Goal: Task Accomplishment & Management: Use online tool/utility

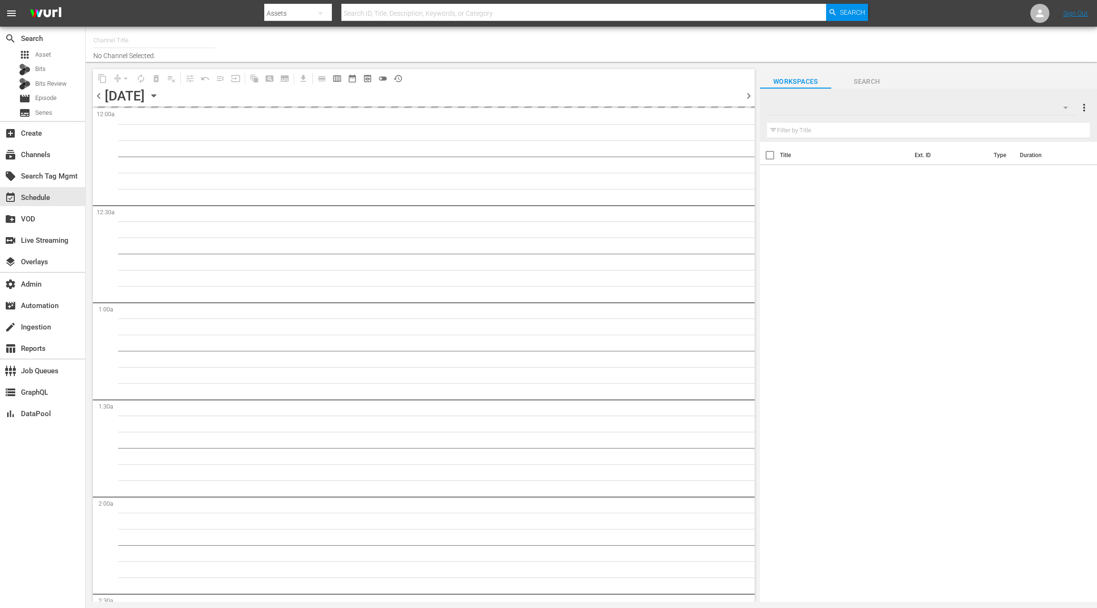
type input "Crunchyroll (Samsung) (1467)"
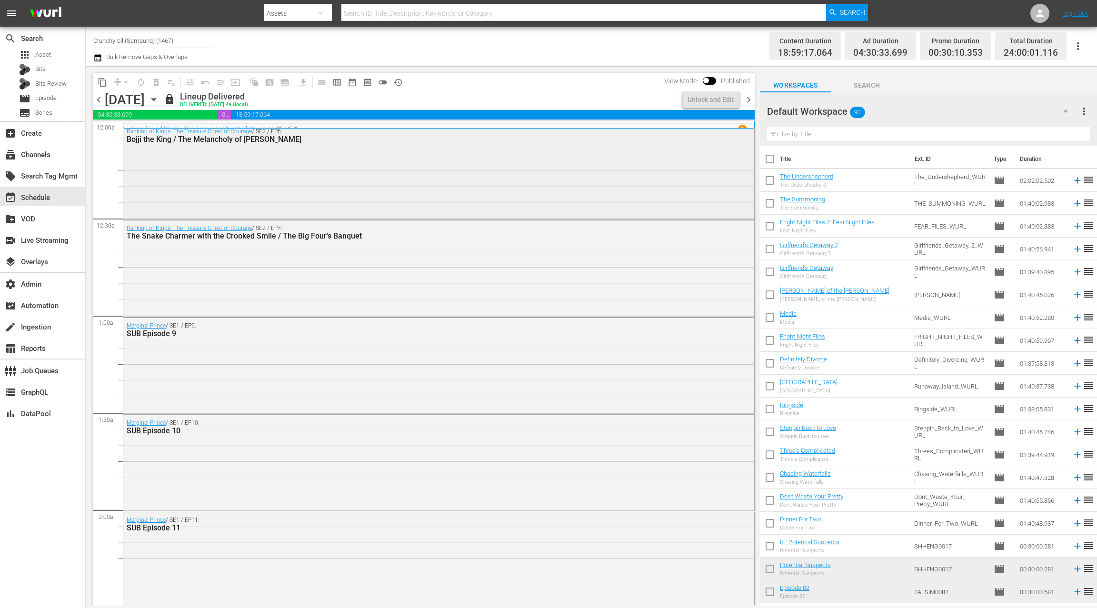
click at [345, 185] on div "Ranking of Kings: The Treasure Chest of Courage / SE2 / EP6: Bojji the King / T…" at bounding box center [438, 171] width 631 height 94
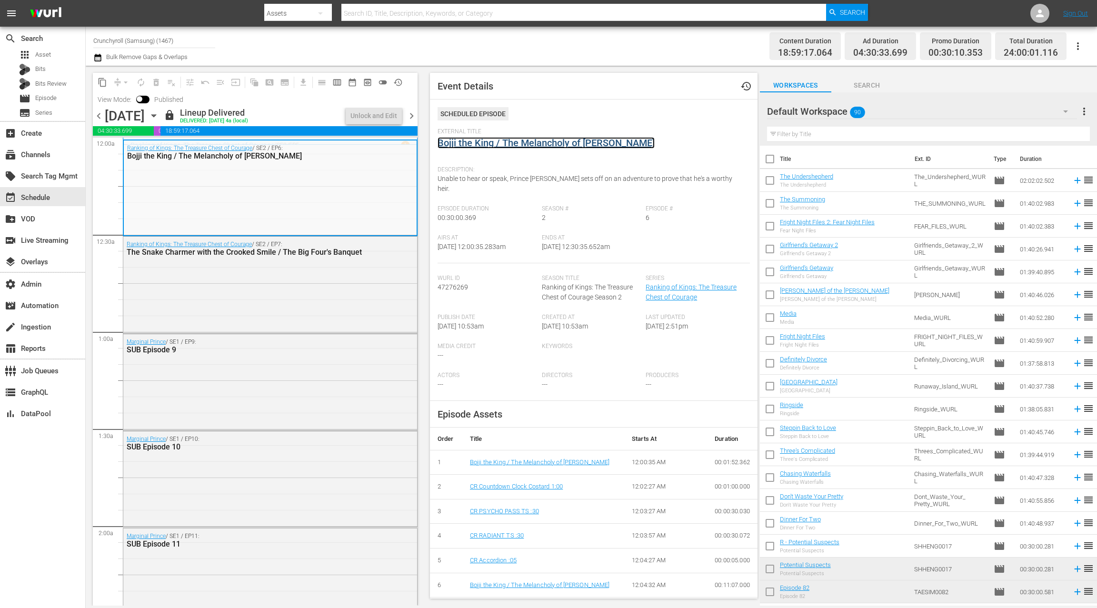
click at [475, 142] on link "Bojji the King / The Melancholy of [PERSON_NAME]" at bounding box center [545, 142] width 217 height 11
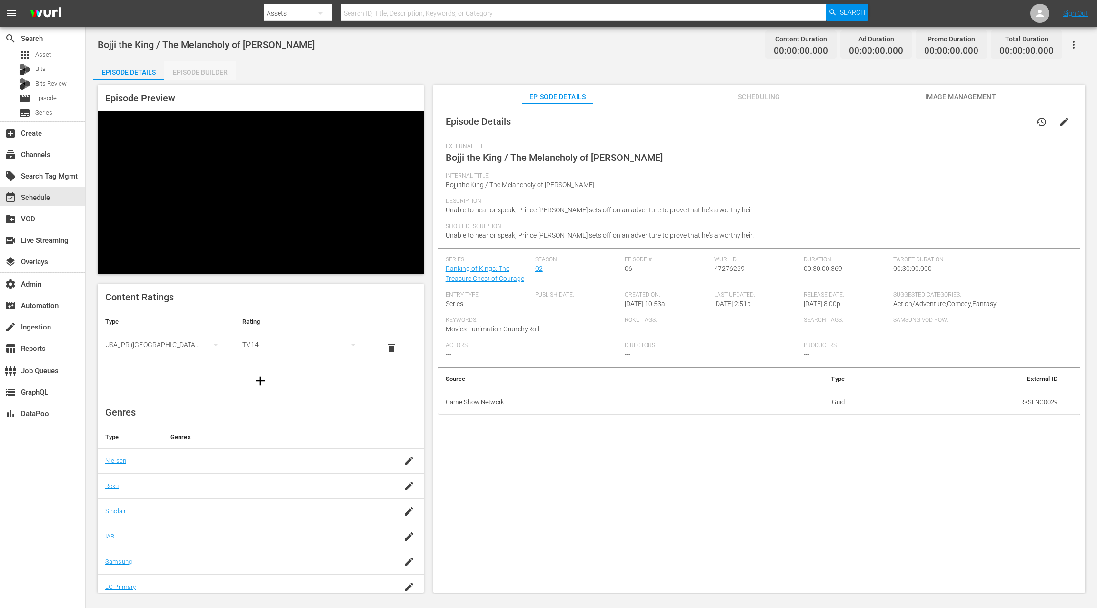
click at [192, 70] on div "Episode Builder" at bounding box center [199, 72] width 71 height 23
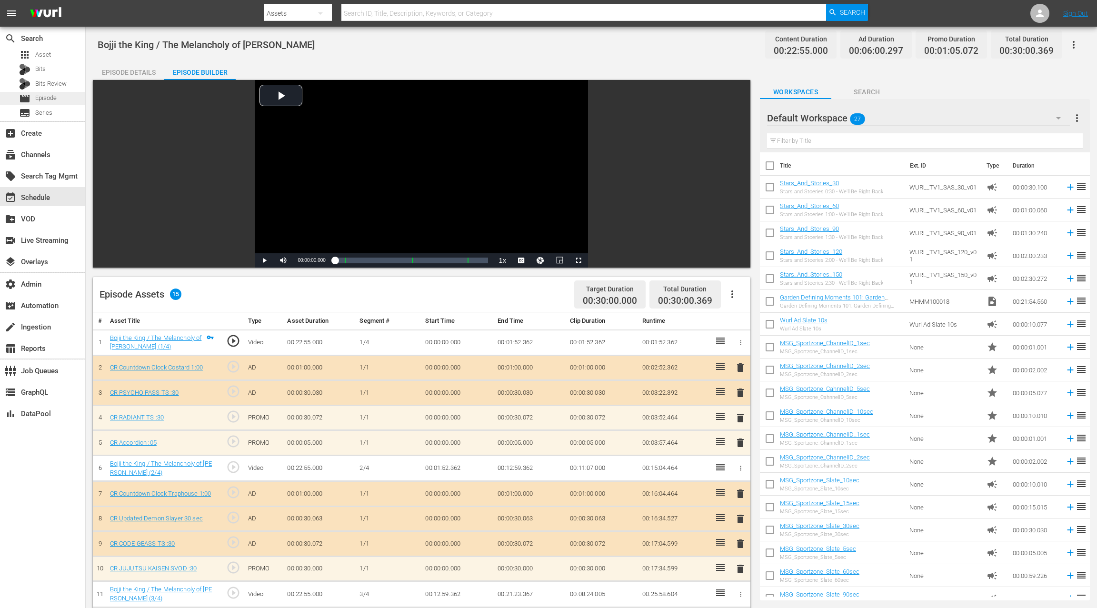
click at [66, 97] on div "movie Episode" at bounding box center [42, 98] width 85 height 13
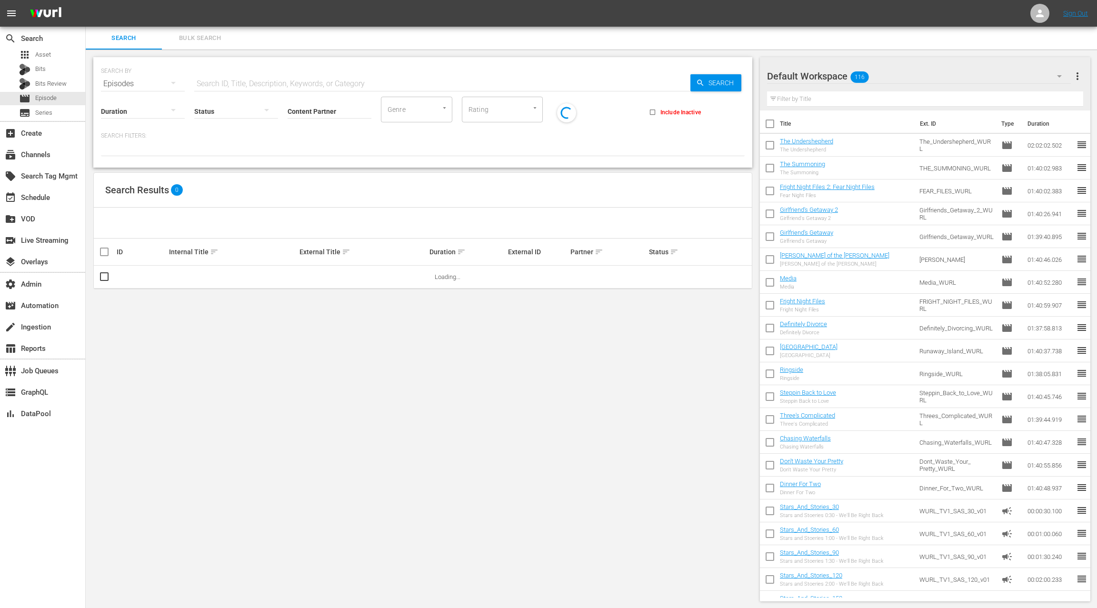
click at [220, 81] on input "text" at bounding box center [442, 83] width 496 height 23
type input "CR"
click at [235, 296] on div "SEARCH BY Search By Episodes Search ID, Title, Description, Keywords, or Catego…" at bounding box center [423, 329] width 674 height 559
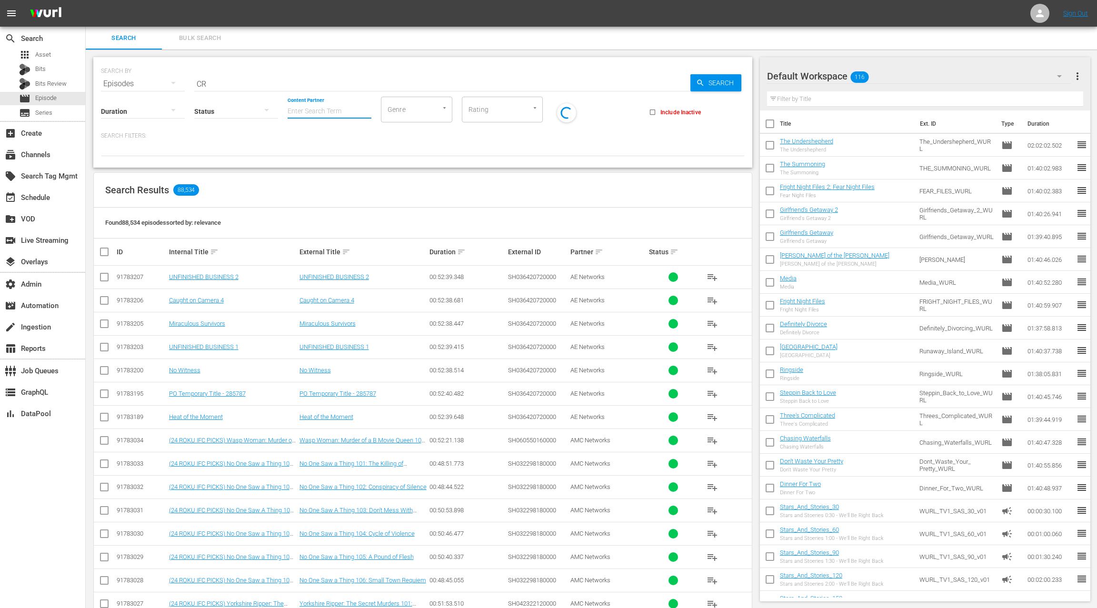
click at [314, 107] on input "Content Partner" at bounding box center [329, 112] width 84 height 34
click at [336, 159] on div "Game Show Network (133)" at bounding box center [364, 160] width 139 height 23
type input "Game Show Network (133)"
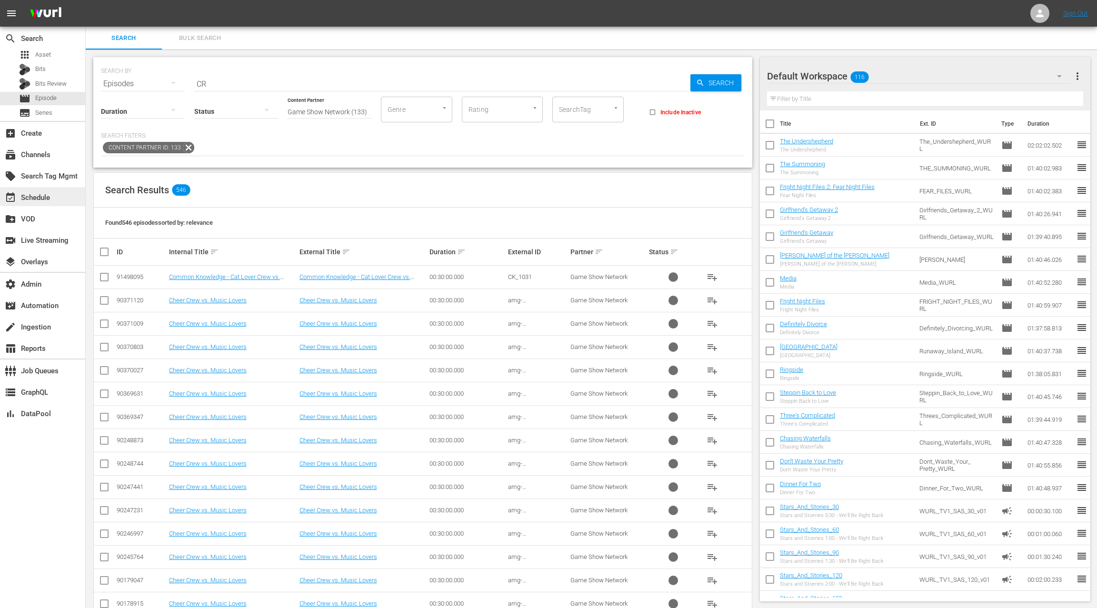
click at [48, 198] on div "event_available Schedule" at bounding box center [26, 196] width 53 height 9
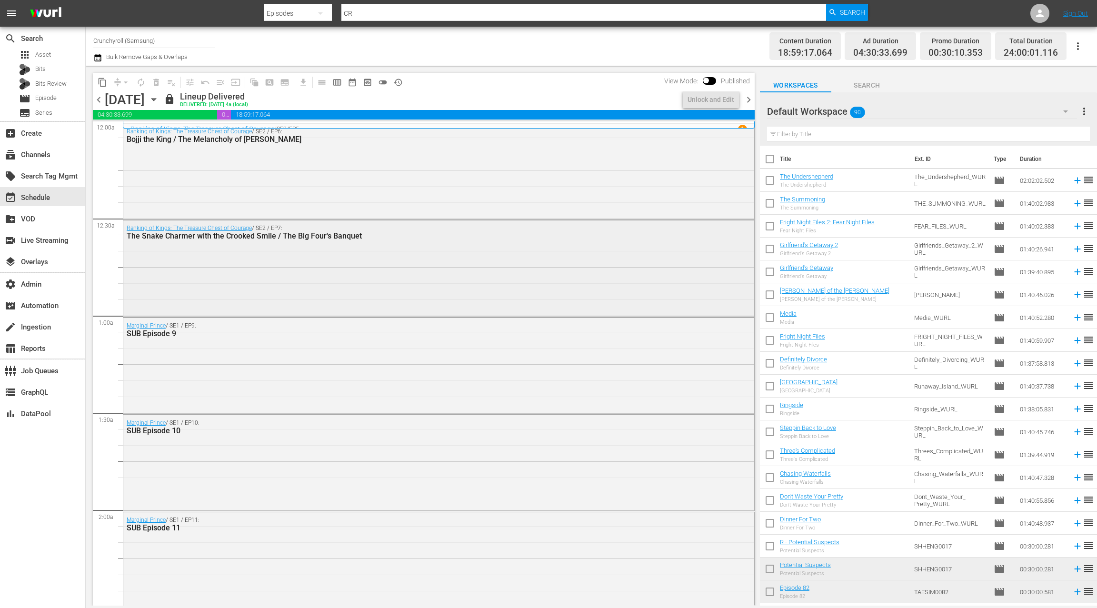
click at [265, 262] on div "Ranking of Kings: The Treasure Chest of Courage / SE2 / EP7: The Snake Charmer …" at bounding box center [438, 267] width 631 height 94
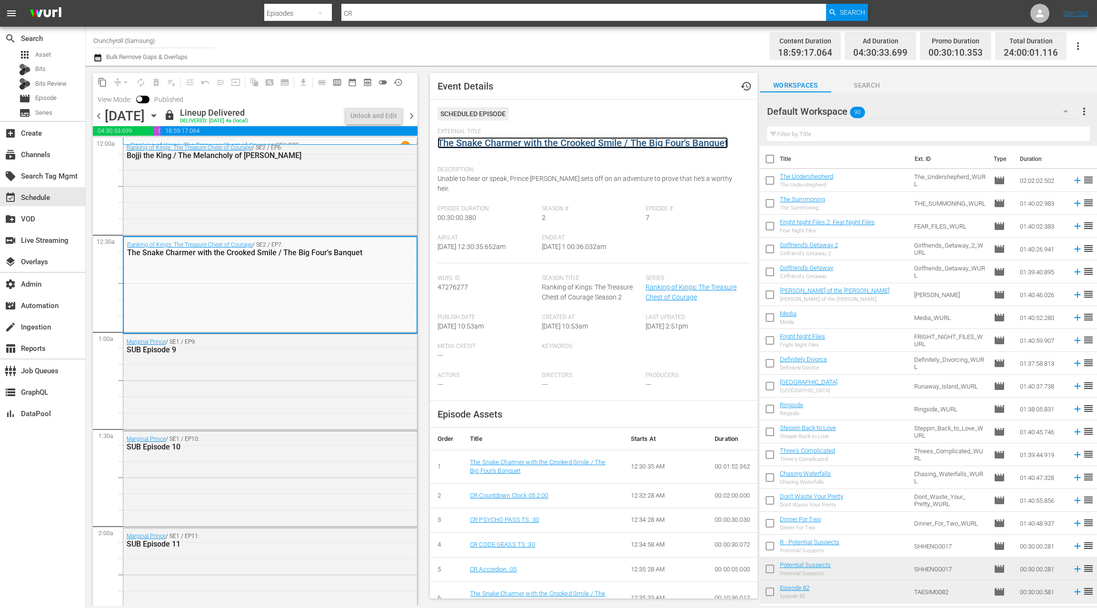
click at [500, 143] on link "The Snake Charmer with the Crooked Smile / The Big Four's Banquet" at bounding box center [582, 142] width 290 height 11
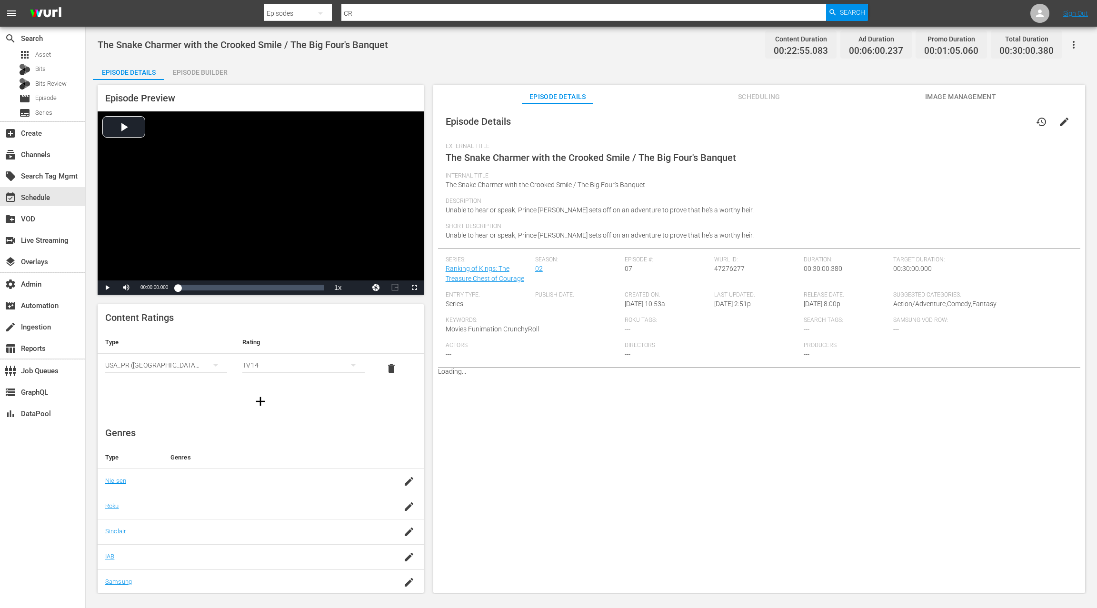
click at [196, 76] on div "Episode Builder" at bounding box center [199, 72] width 71 height 23
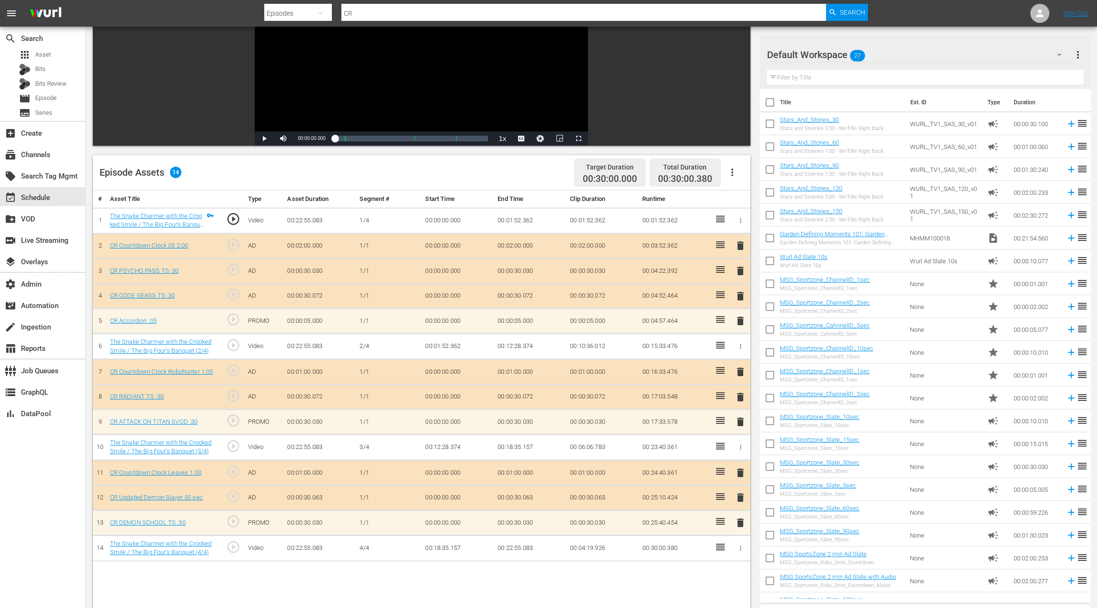
scroll to position [132, 0]
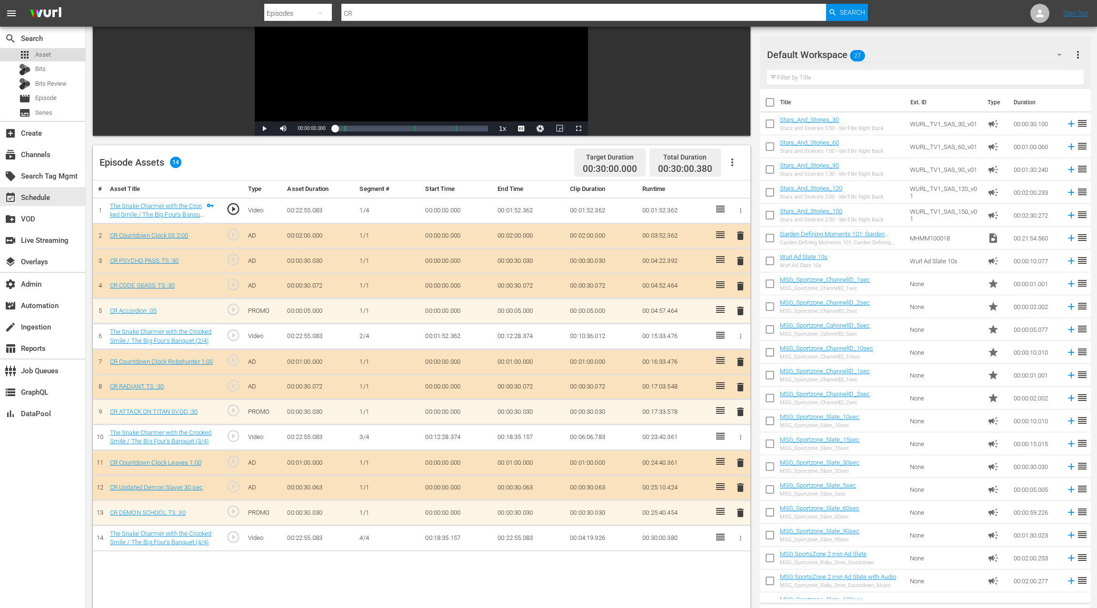
click at [60, 54] on div "apps Asset" at bounding box center [42, 54] width 85 height 13
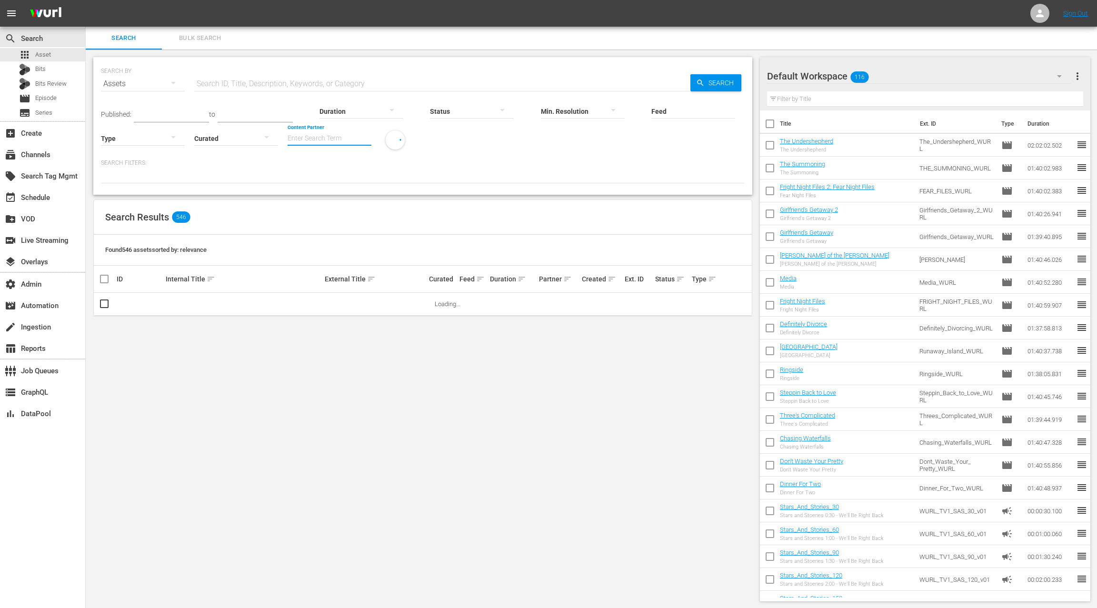
click at [320, 140] on input "Content Partner" at bounding box center [329, 139] width 84 height 34
click at [328, 186] on div "Game Show Network (133)" at bounding box center [364, 187] width 139 height 23
type input "Game Show Network (133)"
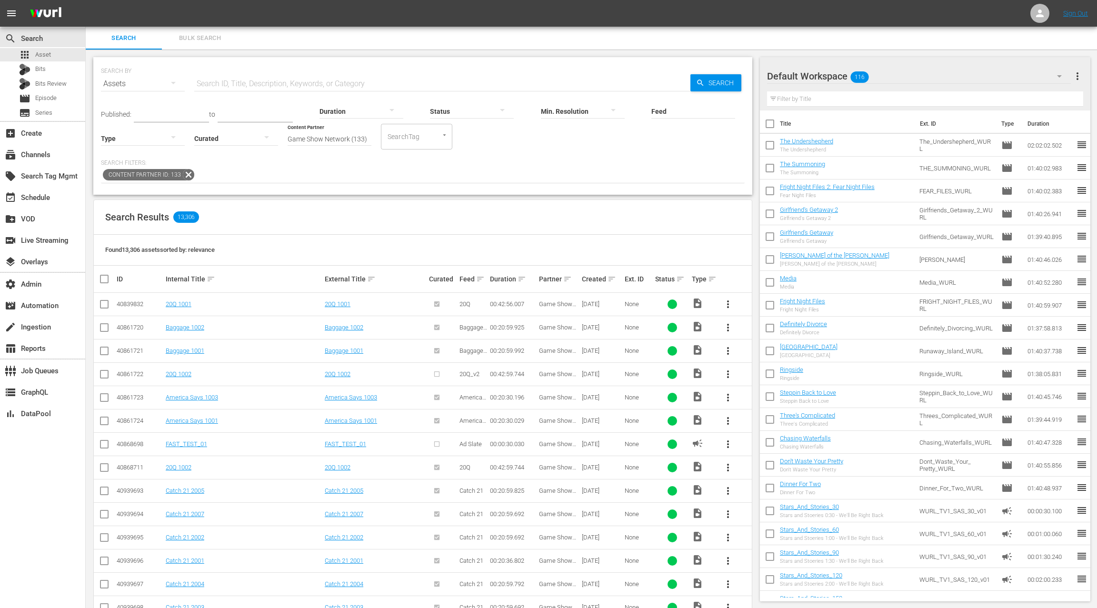
click at [157, 134] on div at bounding box center [143, 138] width 84 height 27
click at [149, 152] on div "Ad" at bounding box center [143, 152] width 84 height 15
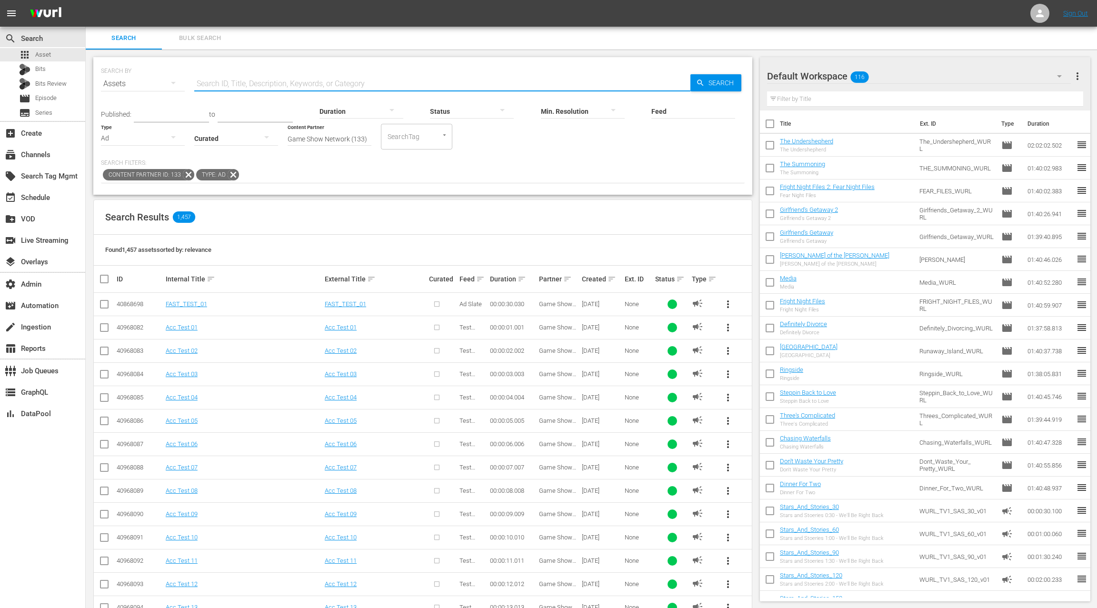
click at [237, 83] on input "text" at bounding box center [442, 83] width 496 height 23
type input "cr"
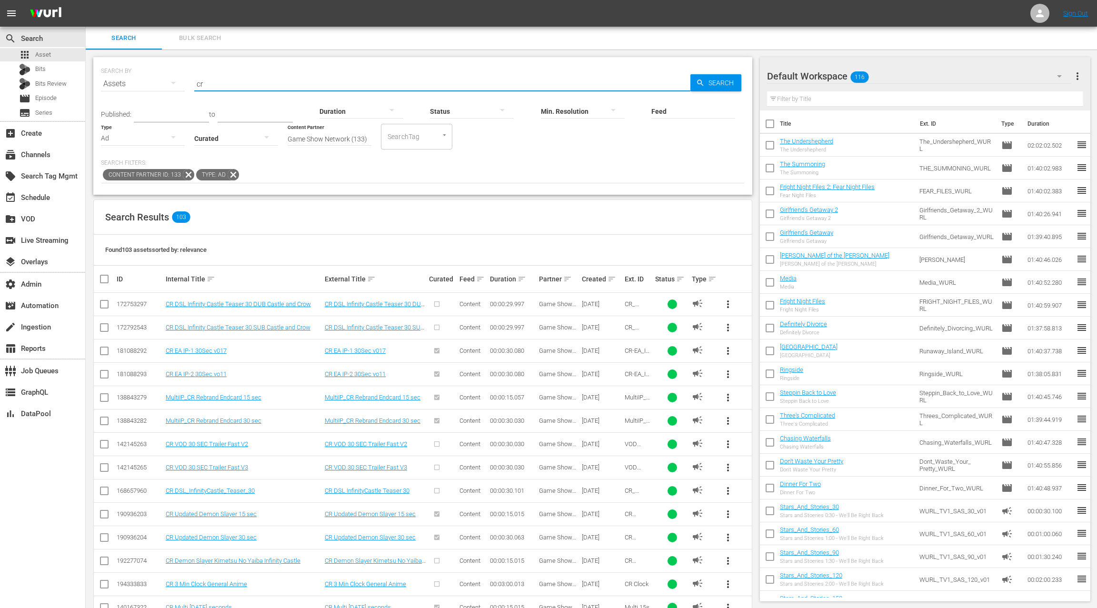
click at [441, 235] on div "Found 103 assets sorted by: relevance" at bounding box center [423, 250] width 658 height 31
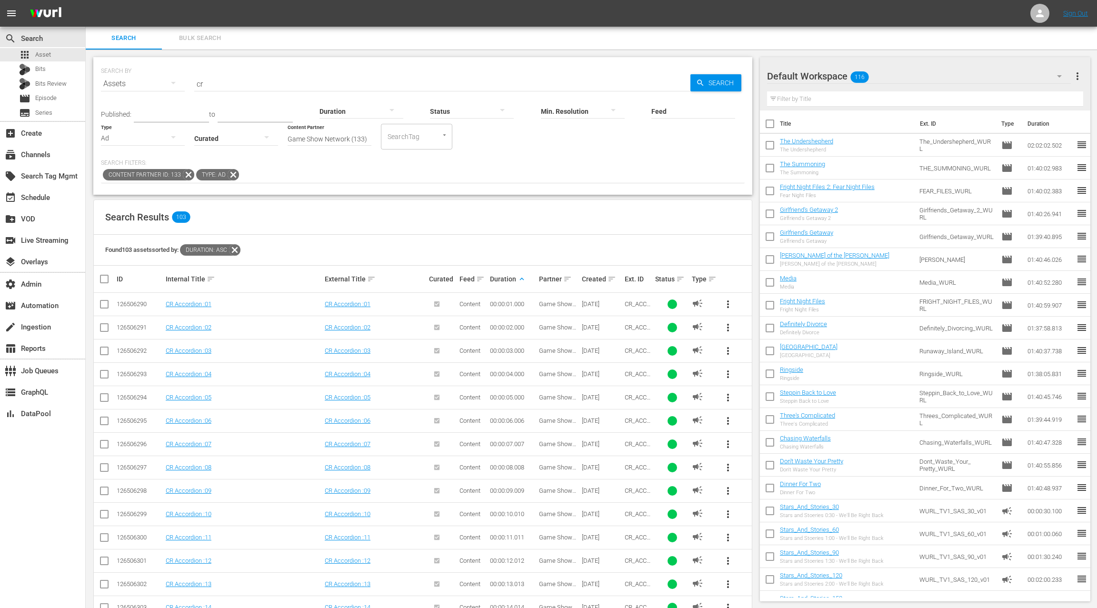
click at [209, 79] on input "cr" at bounding box center [442, 83] width 496 height 23
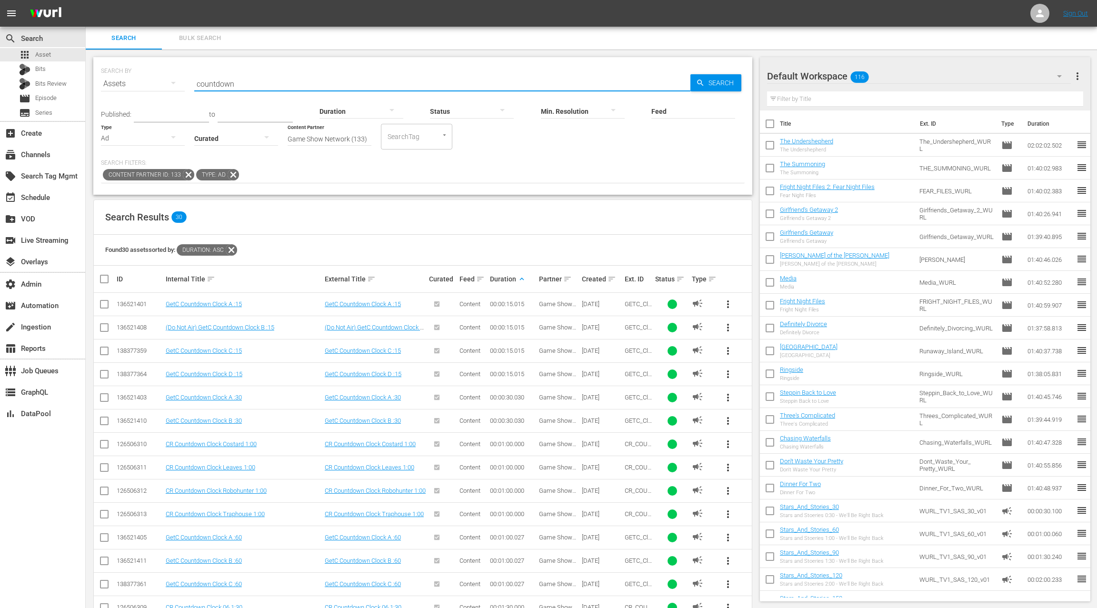
click at [217, 81] on input "countdown" at bounding box center [442, 83] width 496 height 23
type input "leaves"
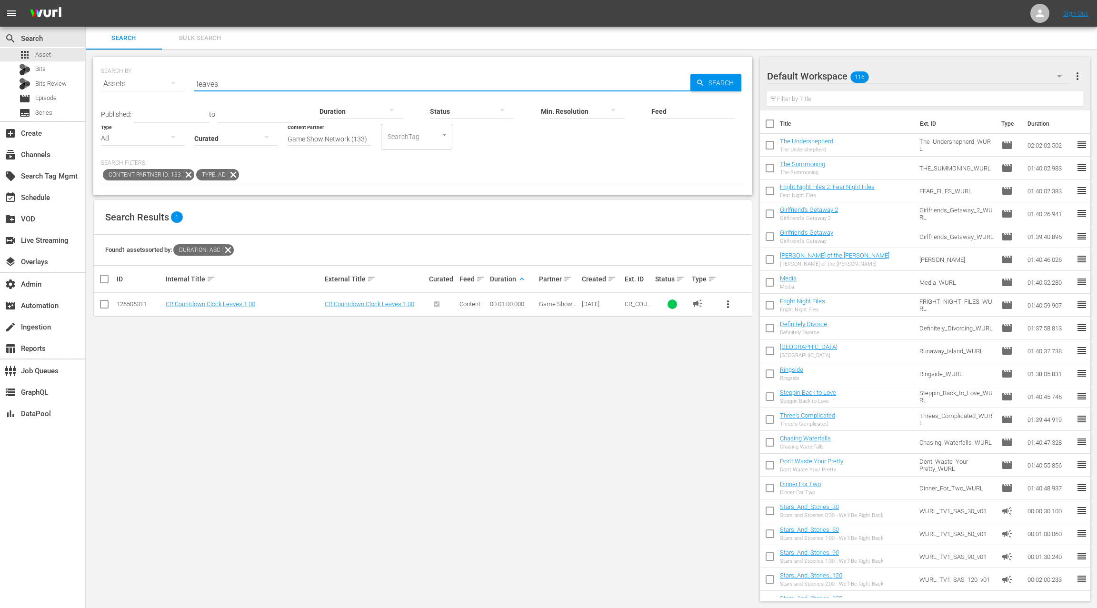
click at [211, 83] on input "leaves" at bounding box center [442, 83] width 496 height 23
click at [211, 84] on input "leaves" at bounding box center [442, 83] width 496 height 23
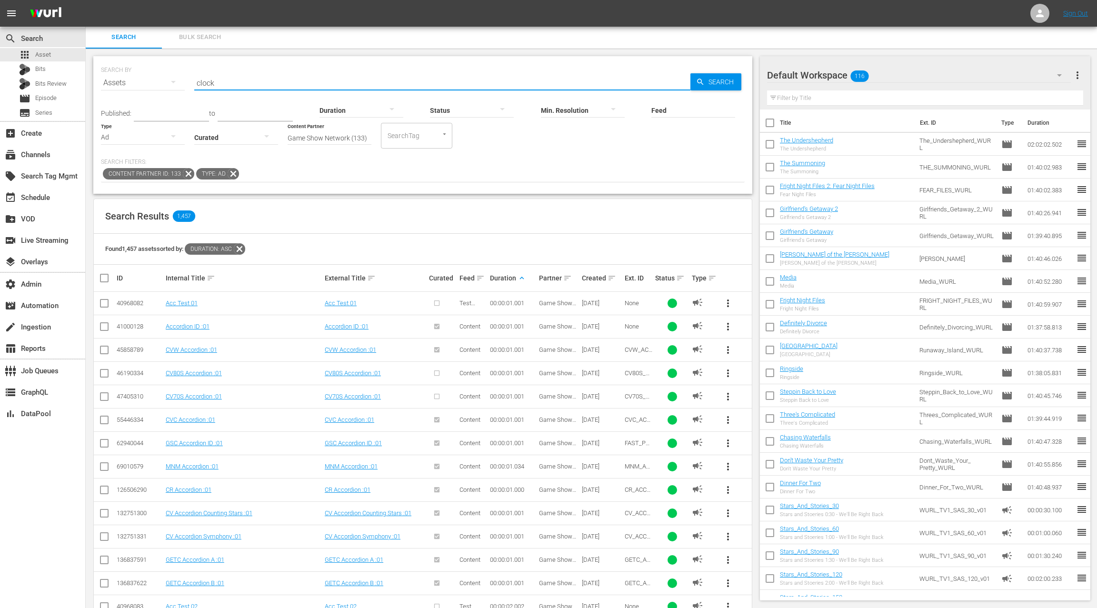
type input "clock"
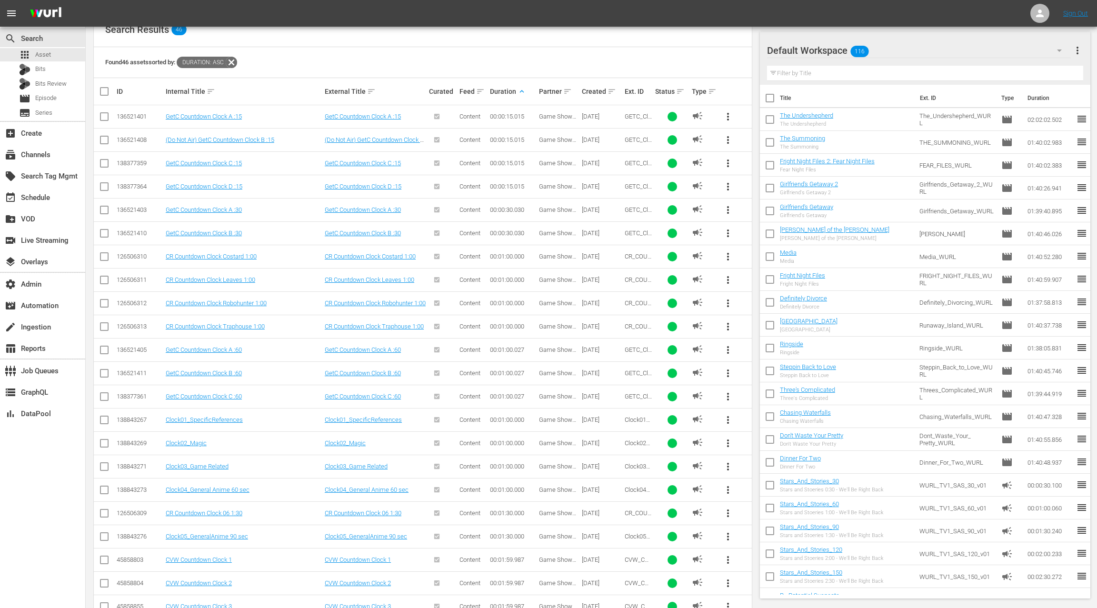
scroll to position [448, 0]
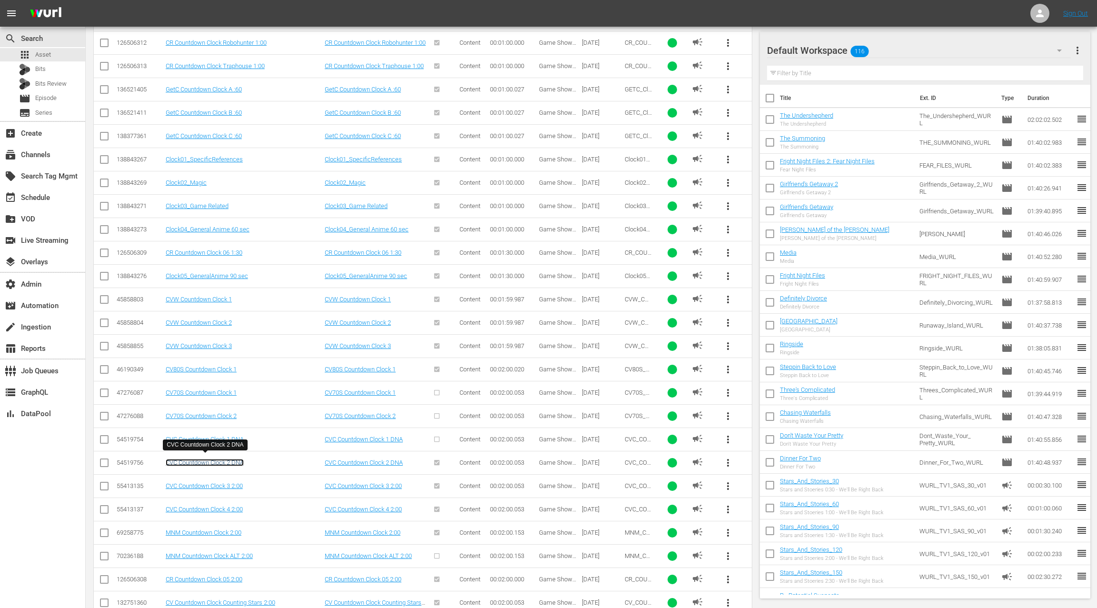
click at [217, 459] on link "CVC Countdown Clock 2 DNA" at bounding box center [205, 462] width 78 height 7
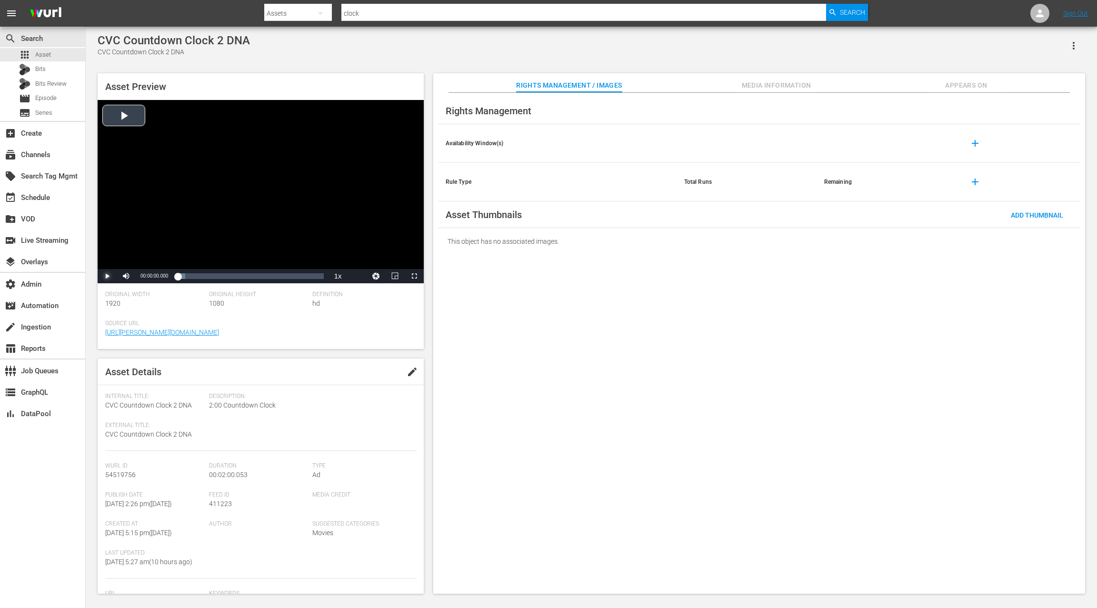
click at [107, 276] on span "Video Player" at bounding box center [107, 276] width 0 height 0
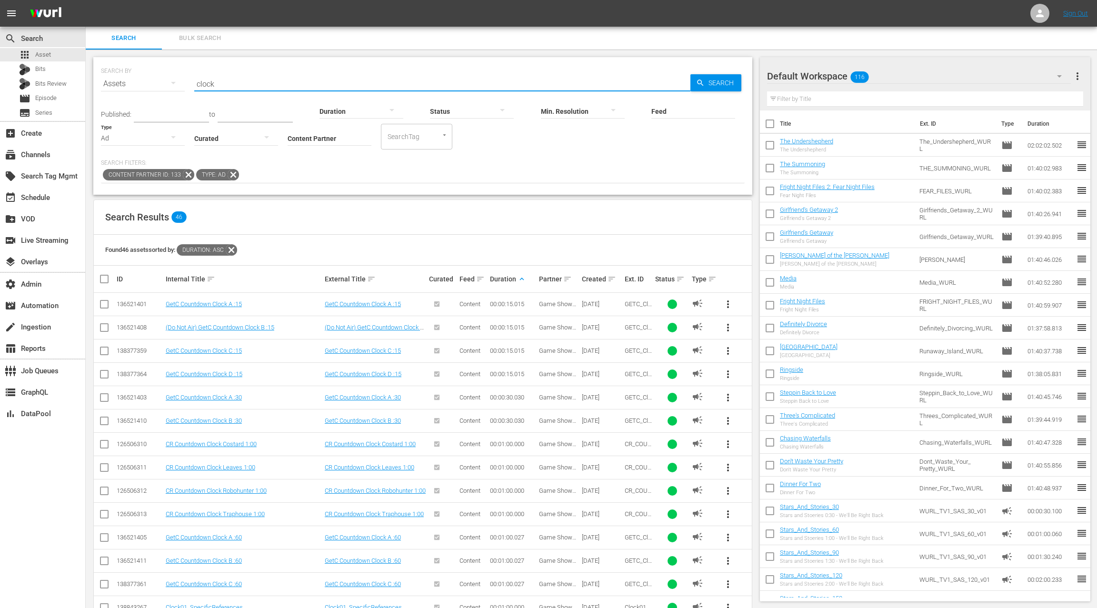
drag, startPoint x: 225, startPoint y: 83, endPoint x: 177, endPoint y: 79, distance: 48.2
click at [177, 79] on div "SEARCH BY Search By Assets Search ID, Title, Description, Keywords, or Category…" at bounding box center [423, 78] width 644 height 34
type input "cr"
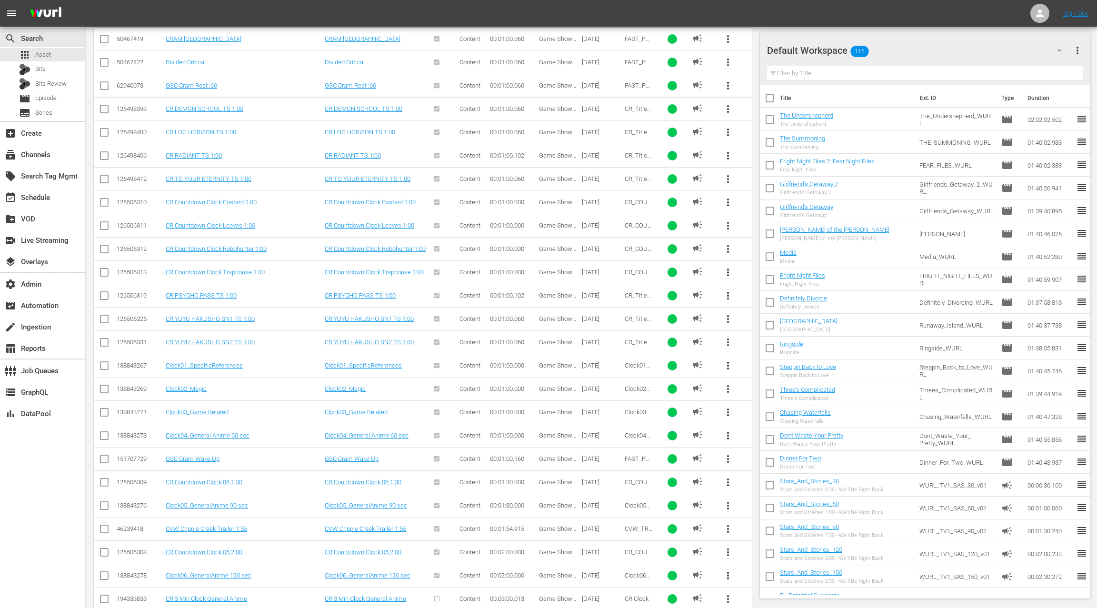
scroll to position [2084, 0]
click at [226, 549] on link "CR Countdown Clock 05 2:00" at bounding box center [204, 552] width 77 height 7
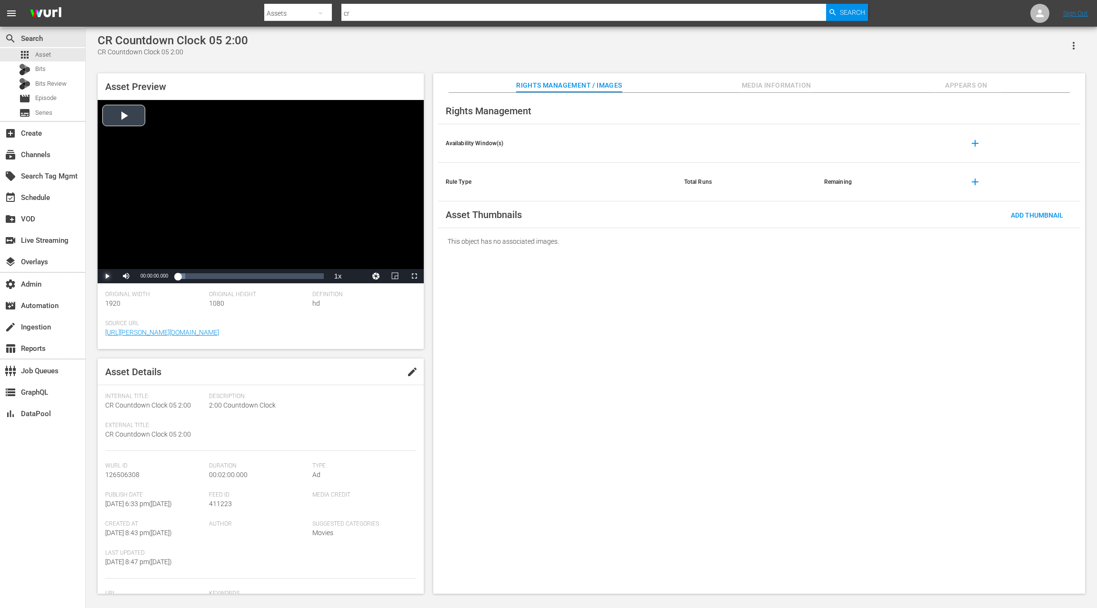
click at [107, 276] on span "Video Player" at bounding box center [107, 276] width 0 height 0
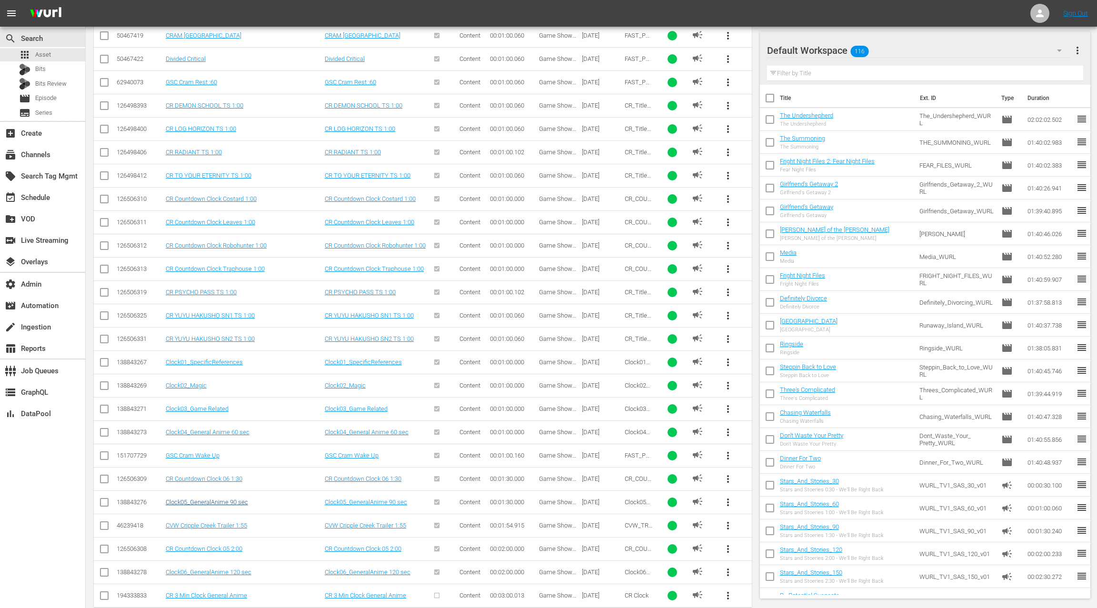
scroll to position [2076, 0]
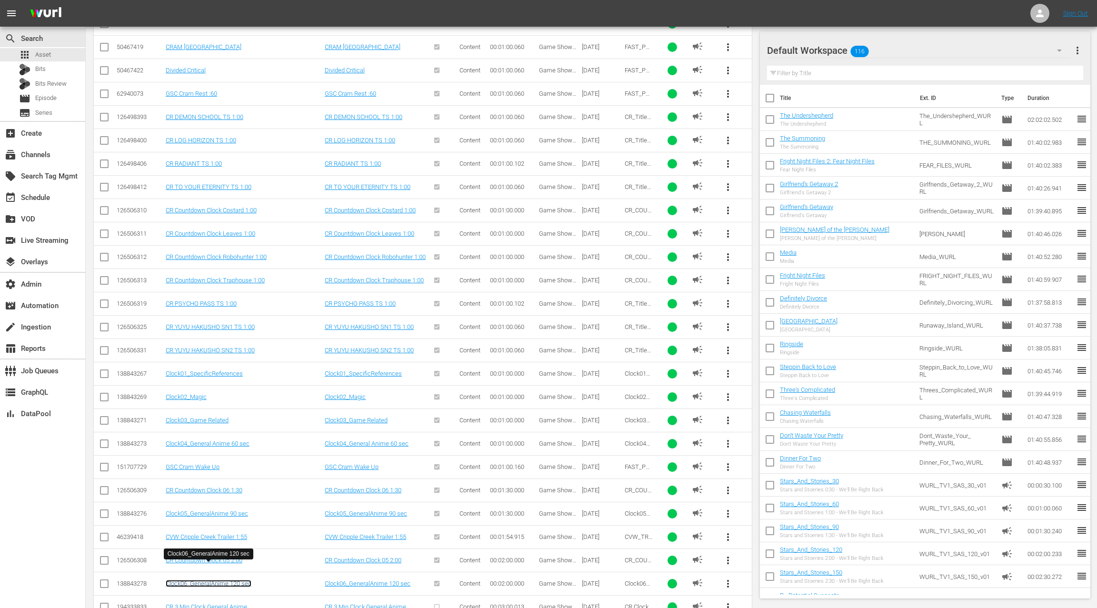
click at [231, 580] on link "Clock06_GeneralAnime 120 sec" at bounding box center [209, 583] width 86 height 7
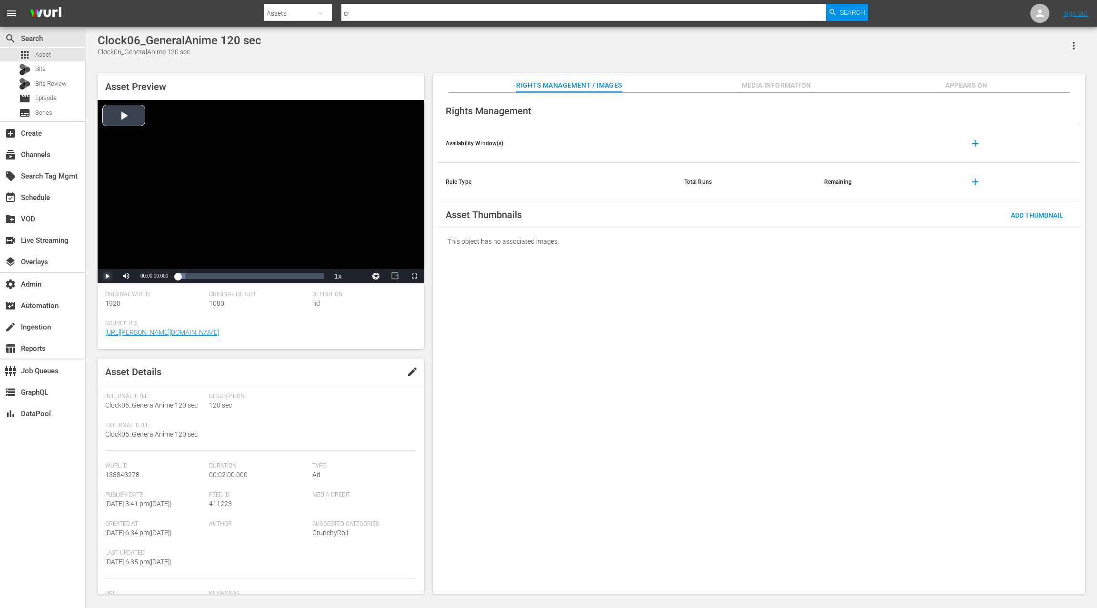
click at [107, 276] on span "Video Player" at bounding box center [107, 276] width 0 height 0
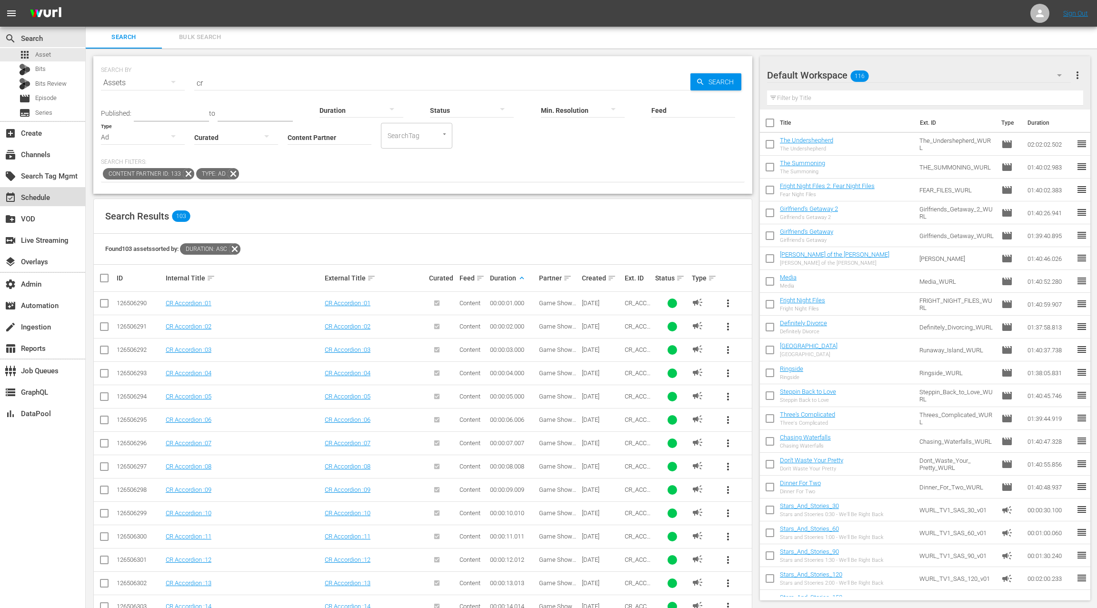
click at [64, 201] on div "event_available Schedule" at bounding box center [42, 196] width 85 height 19
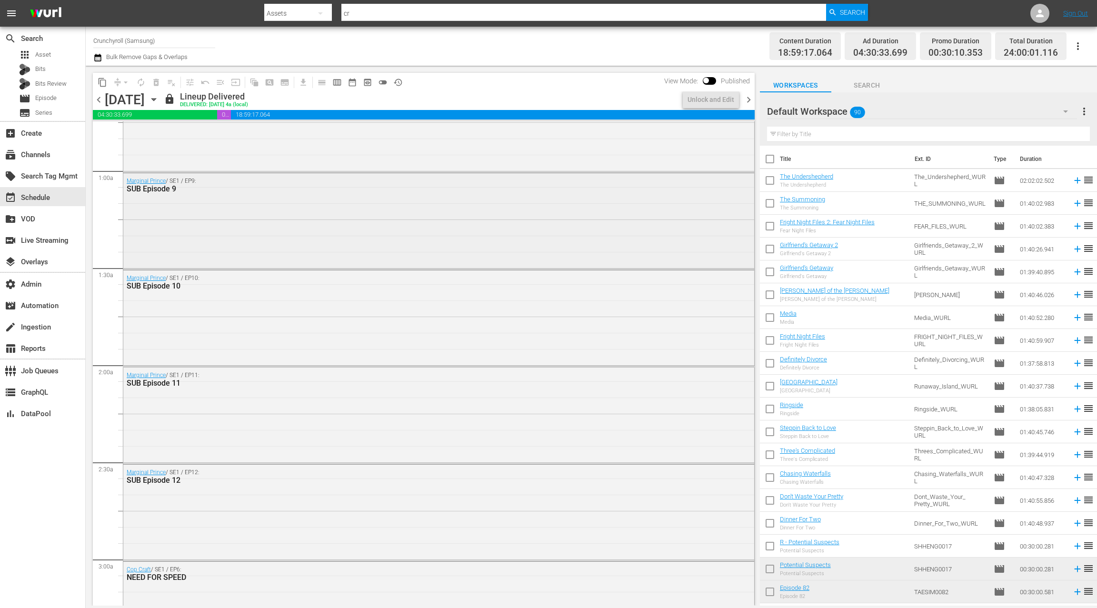
scroll to position [160, 0]
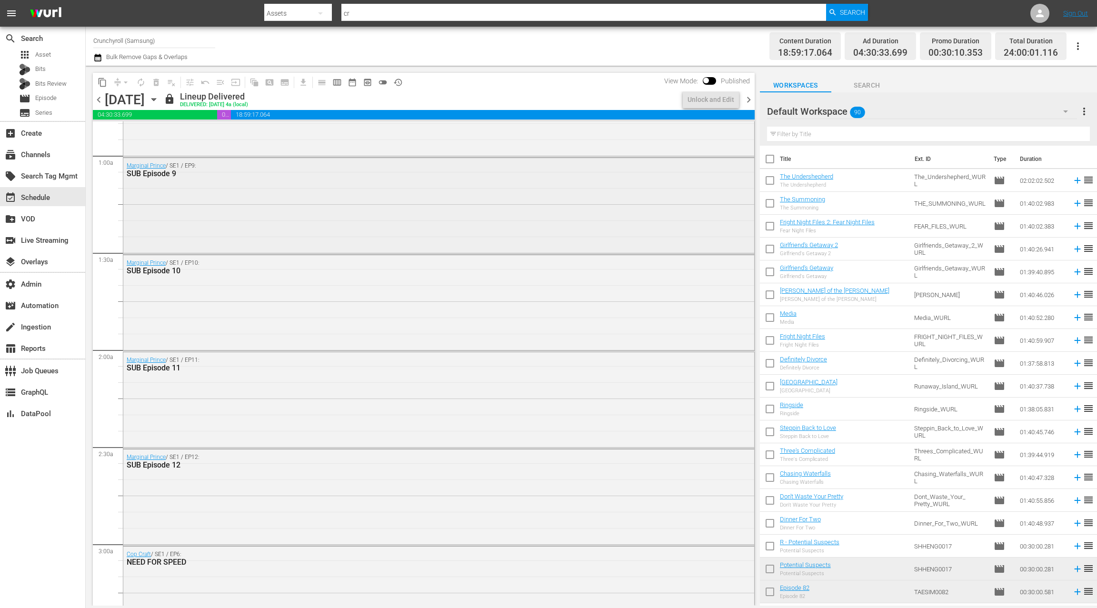
click at [315, 216] on div "Marginal Prince / SE1 / EP9: SUB Episode 9" at bounding box center [438, 205] width 631 height 94
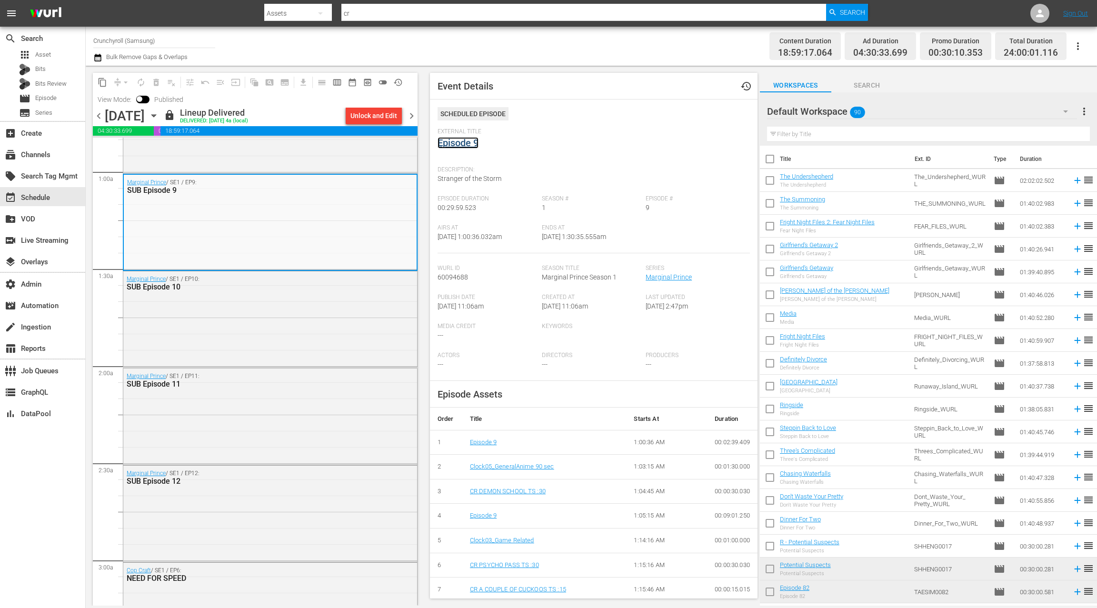
click at [460, 145] on link "Episode 9" at bounding box center [457, 142] width 41 height 11
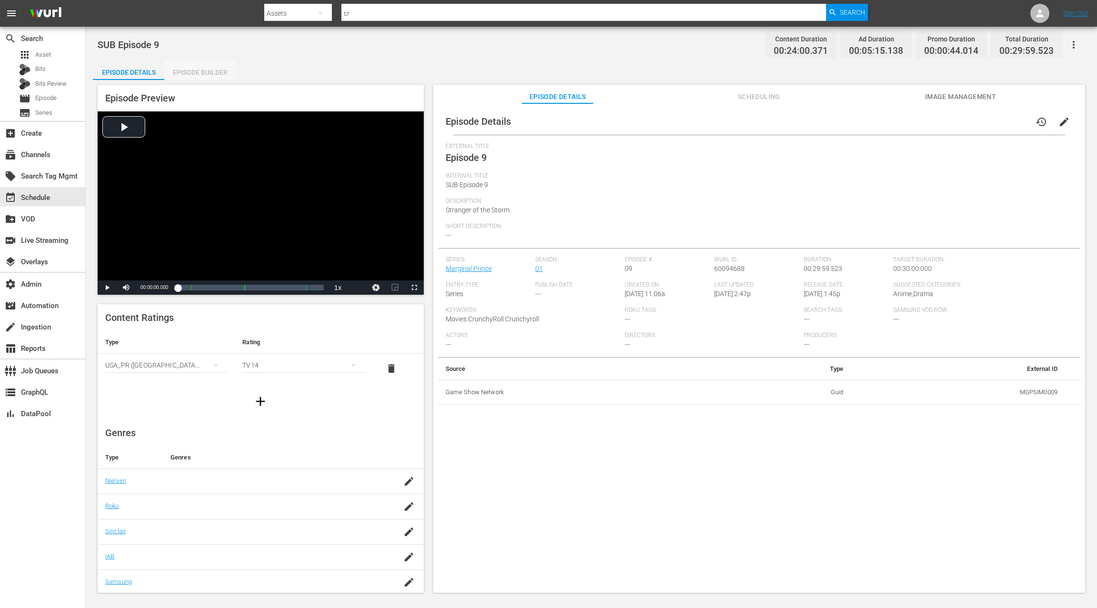
click at [188, 78] on div "Episode Builder" at bounding box center [199, 72] width 71 height 23
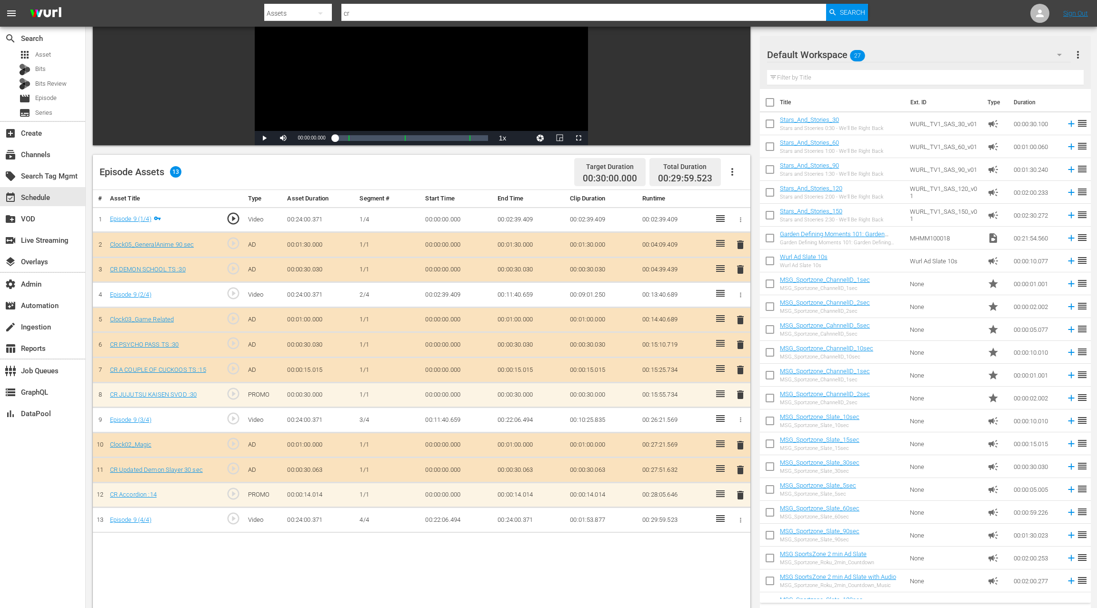
scroll to position [109, 0]
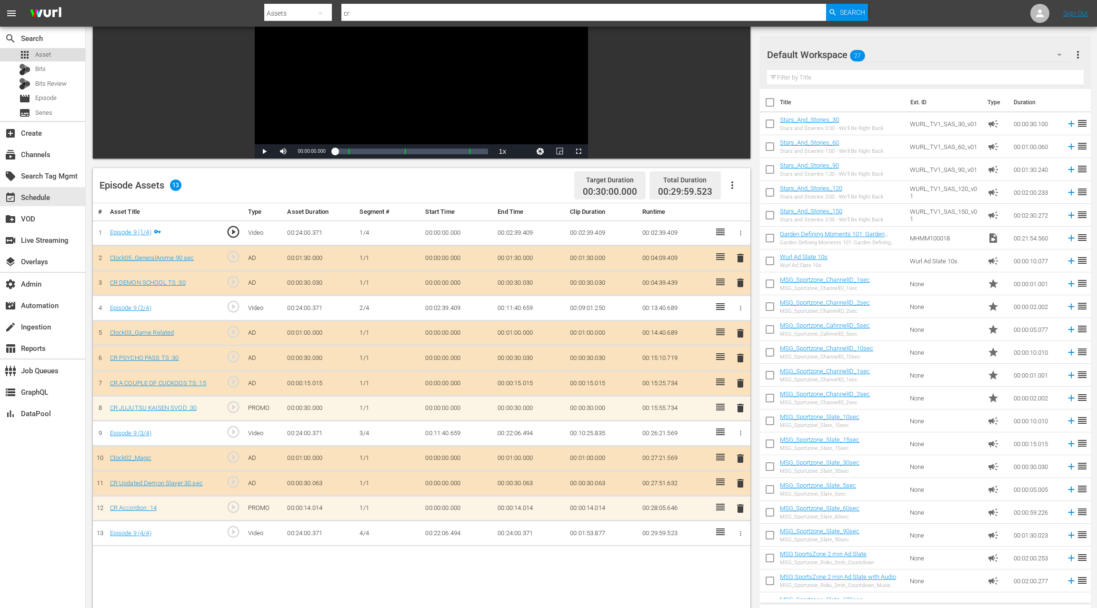
click at [64, 59] on div "apps Asset" at bounding box center [42, 54] width 85 height 13
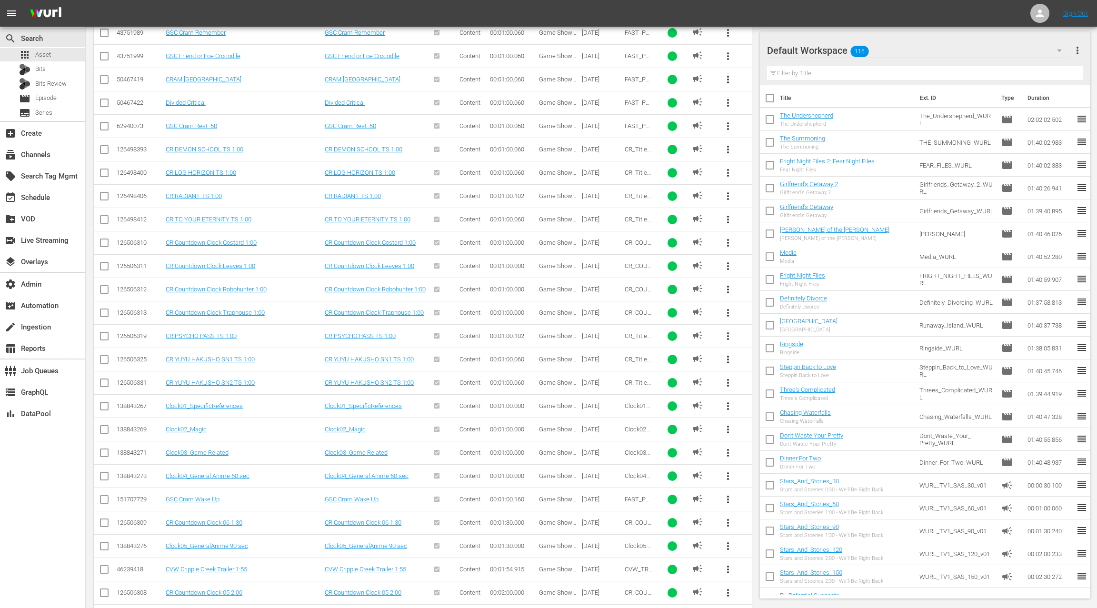
scroll to position [2088, 0]
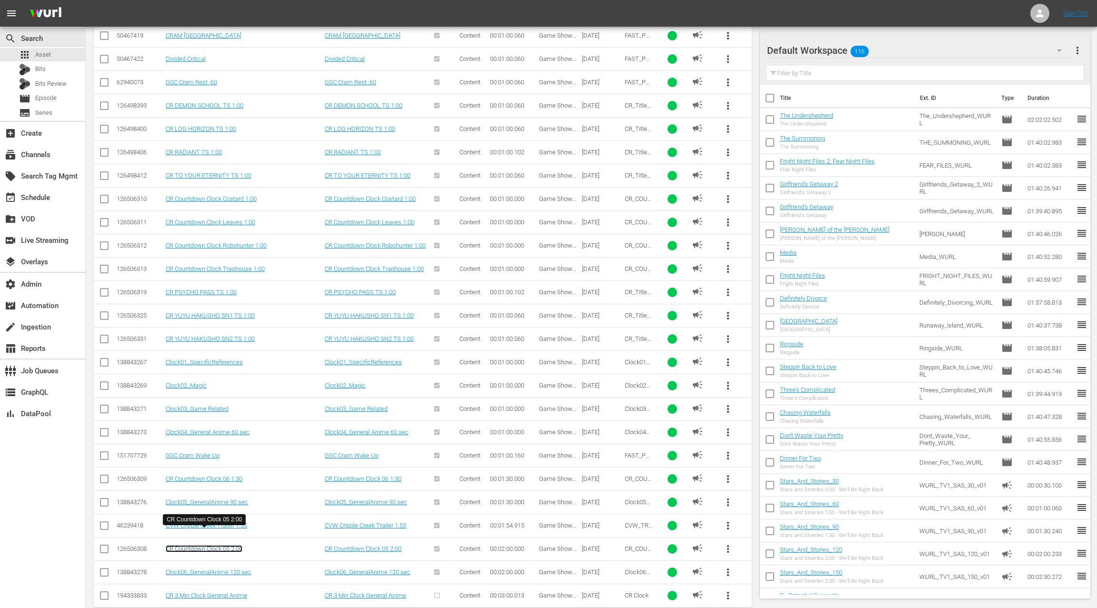
click at [219, 545] on link "CR Countdown Clock 05 2:00" at bounding box center [204, 548] width 77 height 7
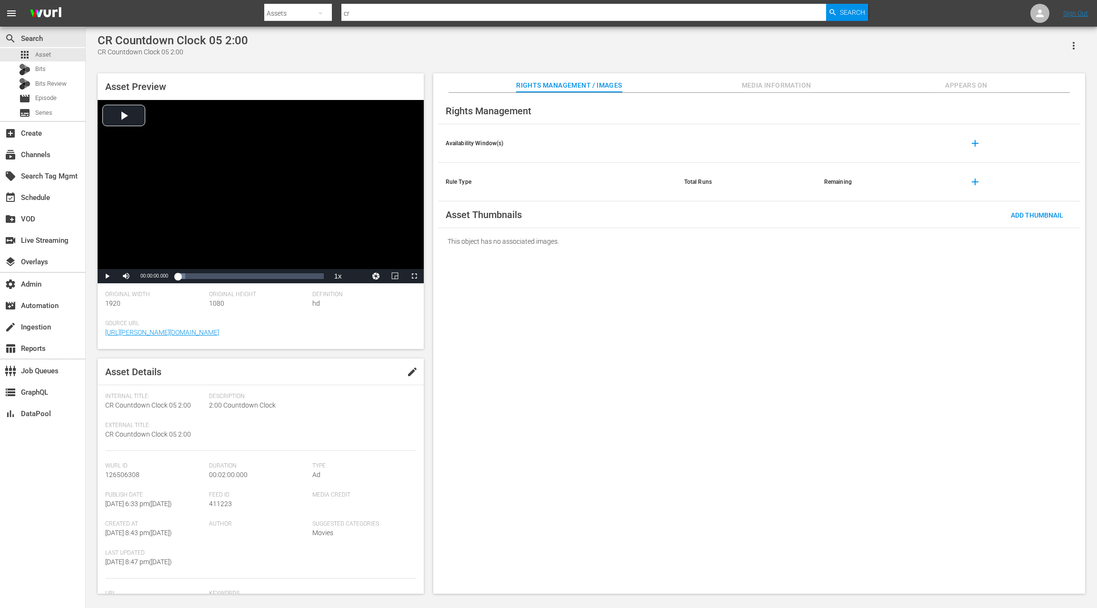
scroll to position [6, 0]
click at [104, 400] on div "Asset Details edit Internal Title: CR Countdown Clock 05 2:00 External Title: C…" at bounding box center [261, 475] width 326 height 235
drag, startPoint x: 104, startPoint y: 400, endPoint x: 187, endPoint y: 401, distance: 82.3
click at [187, 401] on div "Asset Details edit Internal Title: CR Countdown Clock 05 2:00 External Title: C…" at bounding box center [261, 475] width 326 height 235
copy span "CR Countdown Clock 05 2:00"
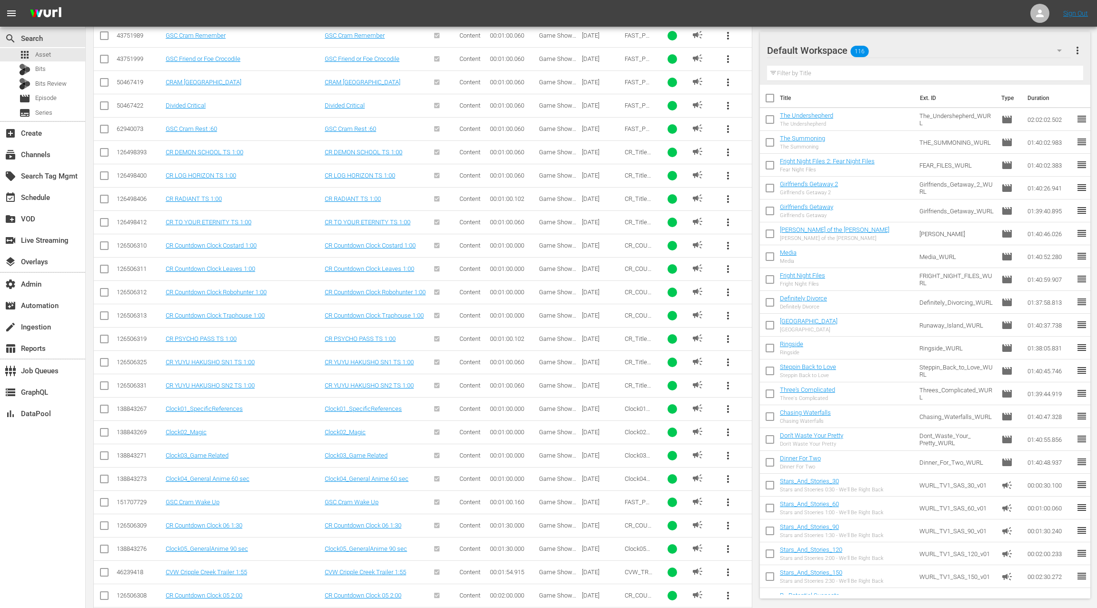
scroll to position [2088, 0]
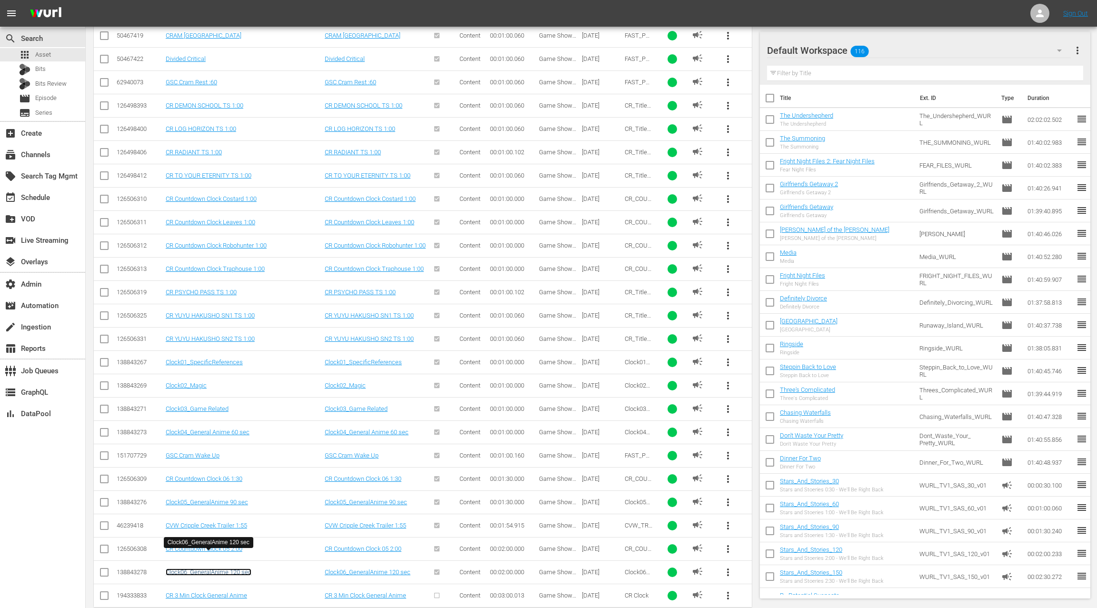
click at [241, 568] on link "Clock06_GeneralAnime 120 sec" at bounding box center [209, 571] width 86 height 7
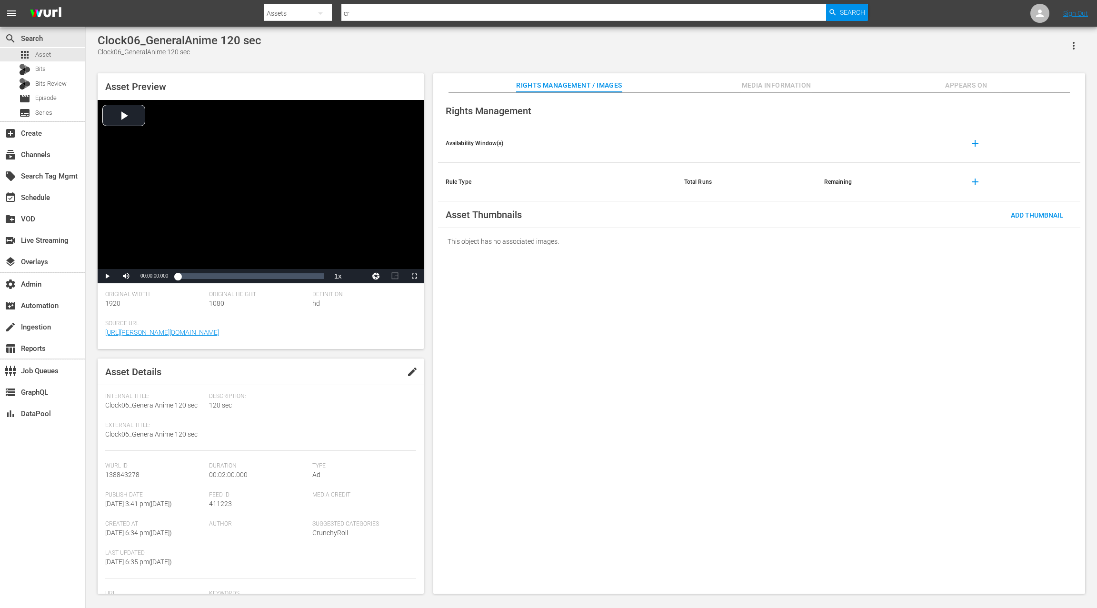
scroll to position [2, 0]
click at [113, 400] on span "Clock06_GeneralAnime 120 sec" at bounding box center [151, 403] width 92 height 8
drag, startPoint x: 113, startPoint y: 400, endPoint x: 196, endPoint y: 403, distance: 83.3
click at [196, 403] on span "Clock06_GeneralAnime 120 sec" at bounding box center [151, 403] width 92 height 8
copy span "Clock06_GeneralAnime 120 sec"
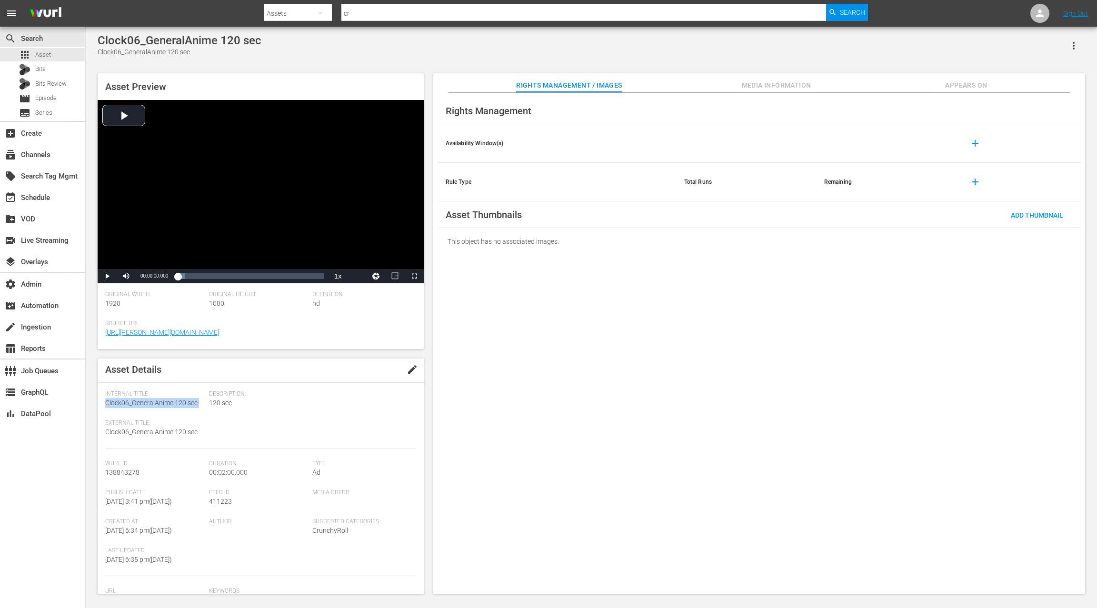
click at [980, 87] on span "Appears On" at bounding box center [965, 85] width 71 height 12
